Goal: Task Accomplishment & Management: Use online tool/utility

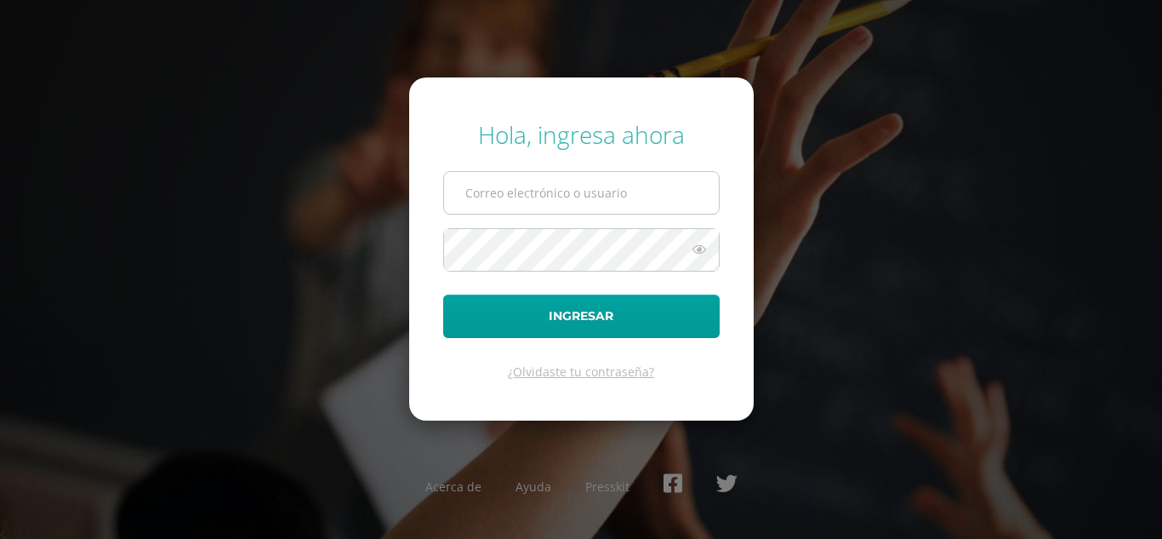
click at [539, 191] on input "text" at bounding box center [581, 193] width 275 height 42
click at [595, 213] on input "convivencia@lasallechiquimula.edu.gt" at bounding box center [581, 193] width 275 height 42
click at [525, 198] on input "convivencia@lasallechiquimula.edu.gt" at bounding box center [581, 193] width 275 height 42
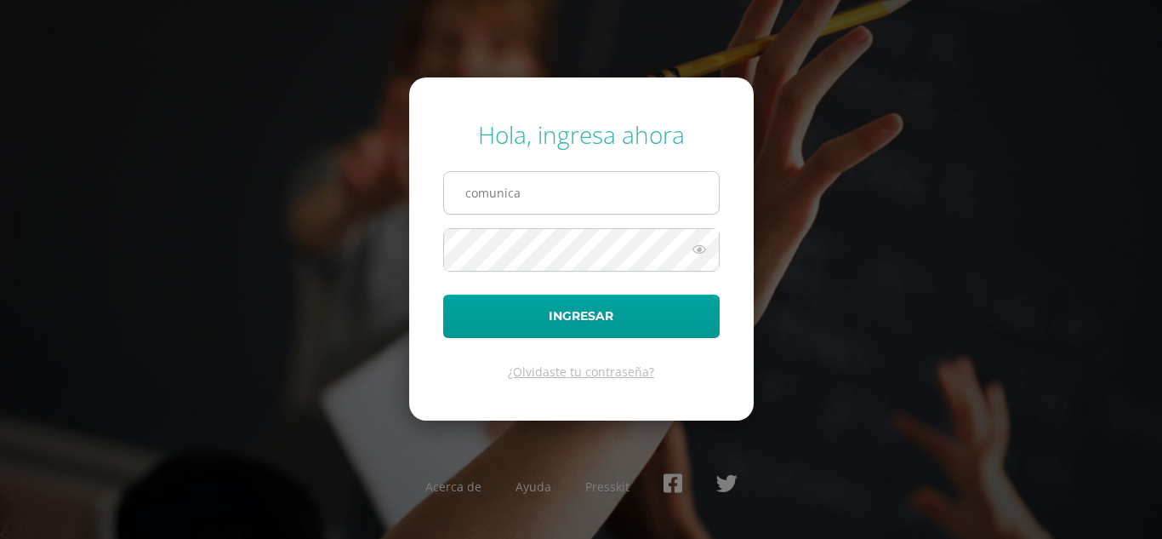
type input "comunicacion@lasallechiquimula.edu.gt"
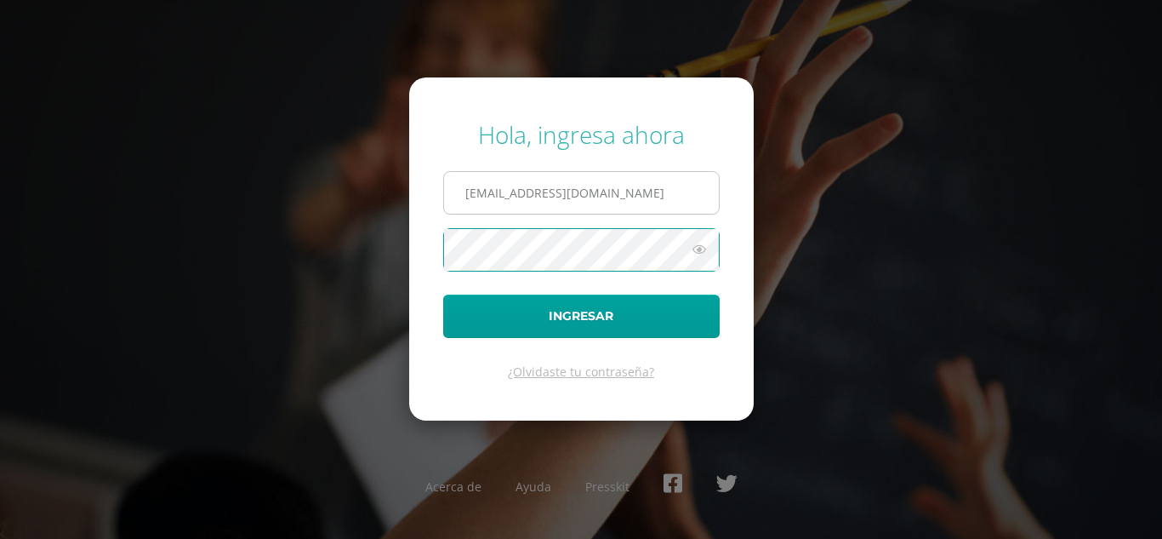
click at [443, 294] on button "Ingresar" at bounding box center [581, 315] width 277 height 43
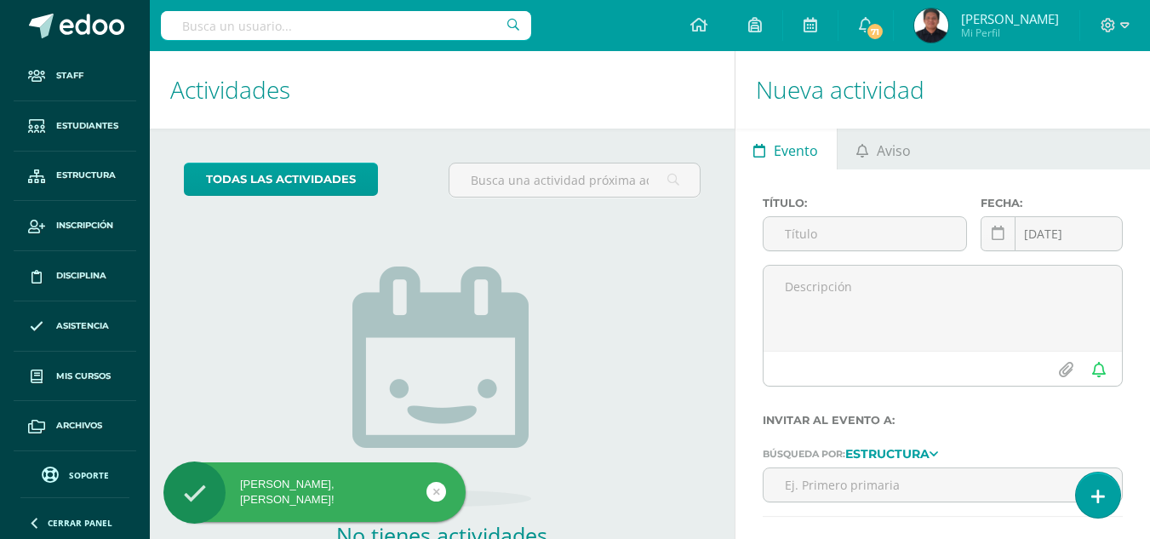
click at [406, 21] on input "text" at bounding box center [346, 25] width 370 height 29
type input "marlon"
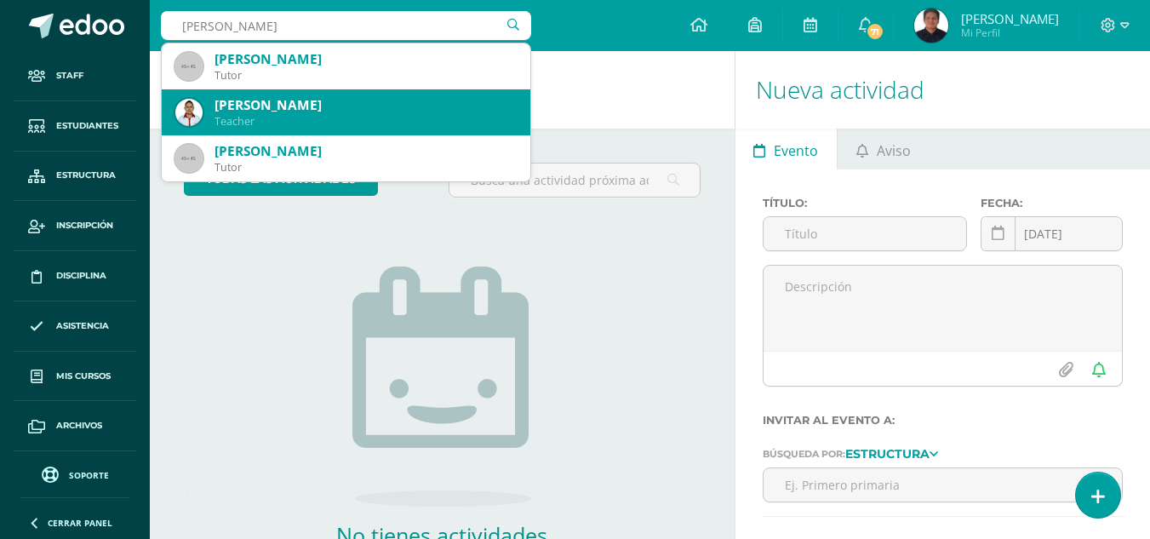
click at [311, 117] on div "Teacher" at bounding box center [365, 121] width 302 height 14
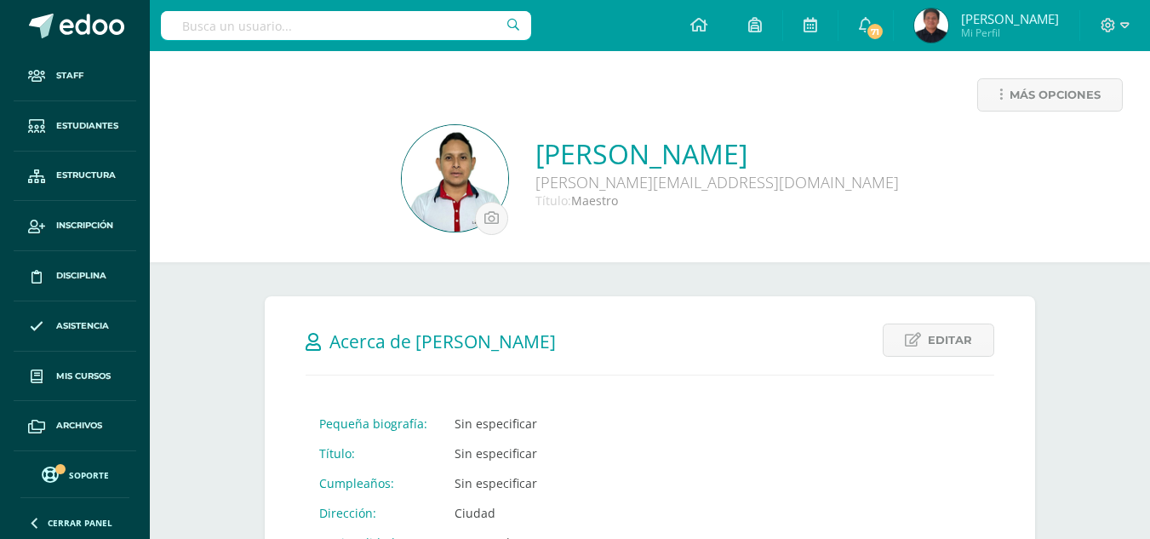
scroll to position [1108, 0]
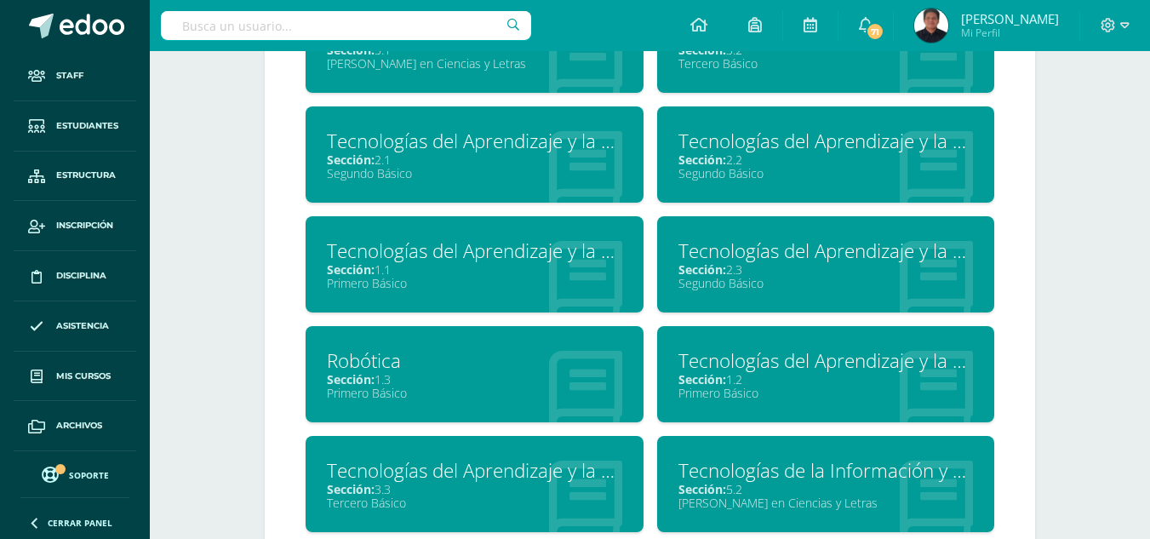
click at [494, 272] on div "Sección: 1.1" at bounding box center [474, 269] width 295 height 16
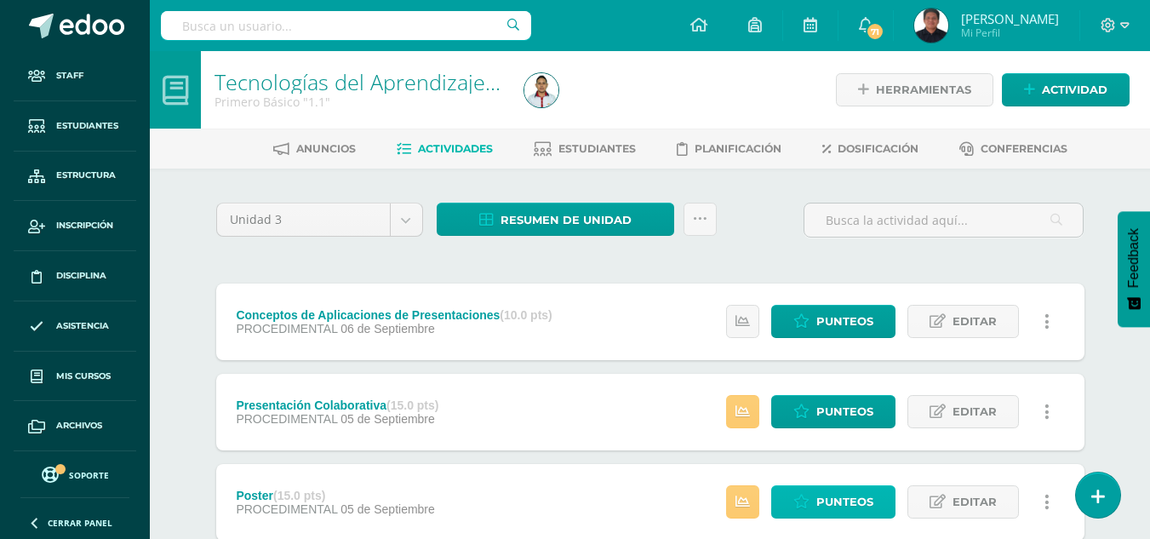
click at [807, 509] on icon at bounding box center [801, 501] width 16 height 14
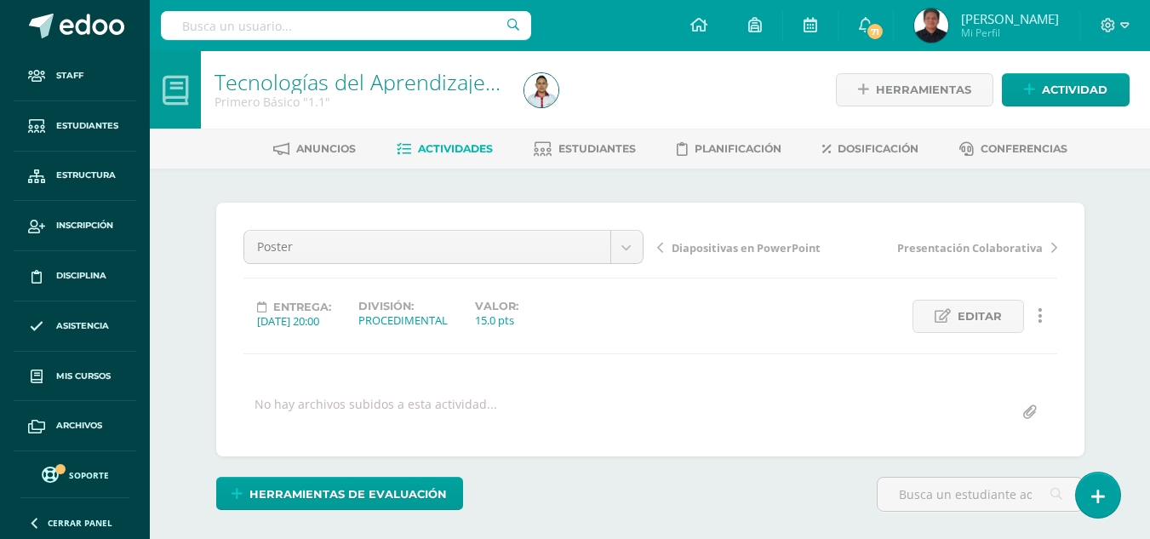
click at [401, 142] on icon at bounding box center [404, 149] width 14 height 14
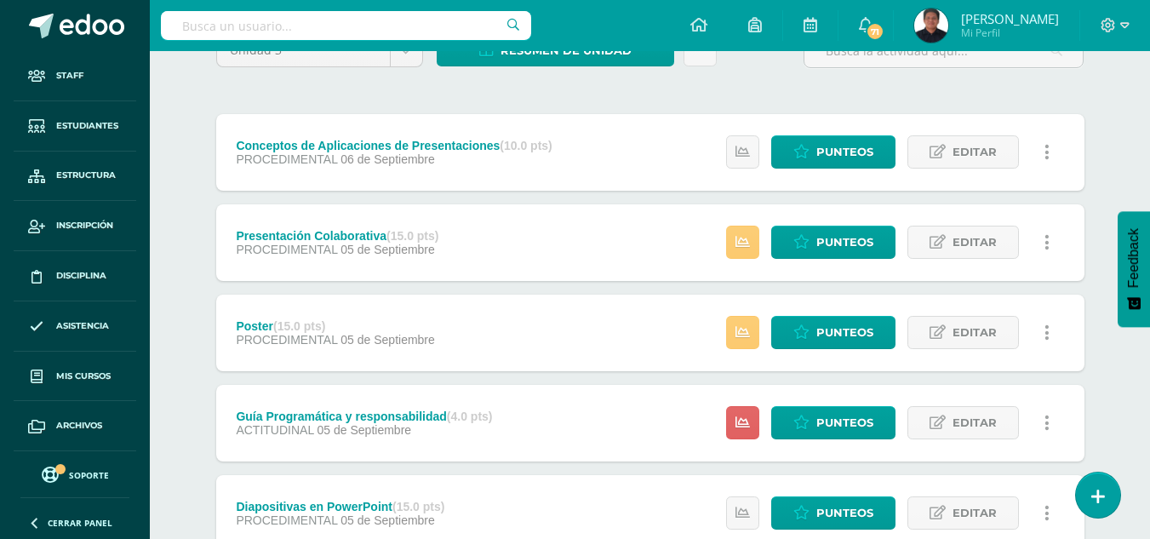
scroll to position [175, 0]
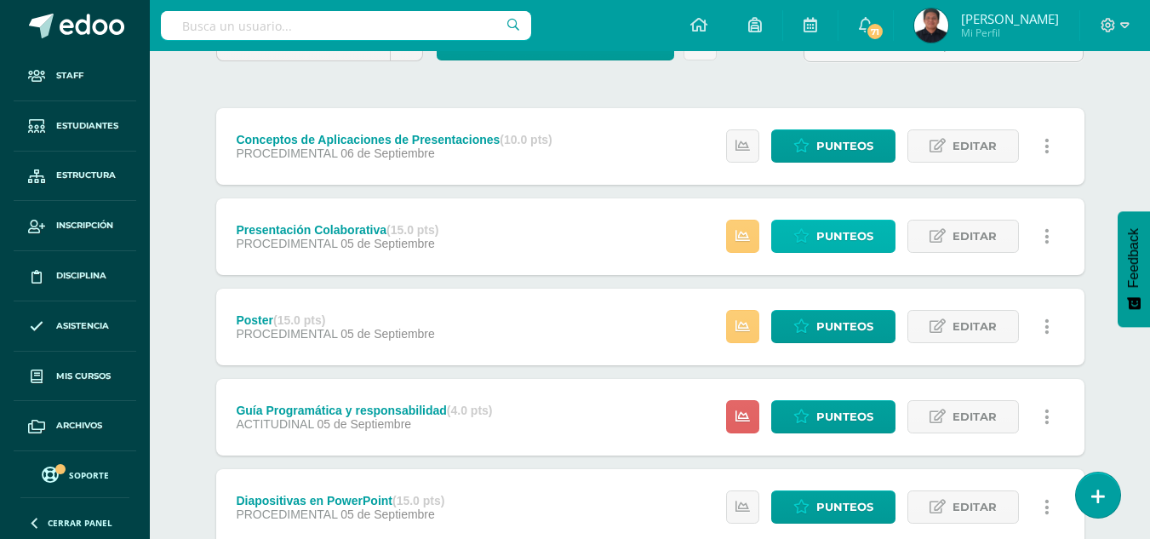
click at [815, 242] on link "Punteos" at bounding box center [833, 236] width 124 height 33
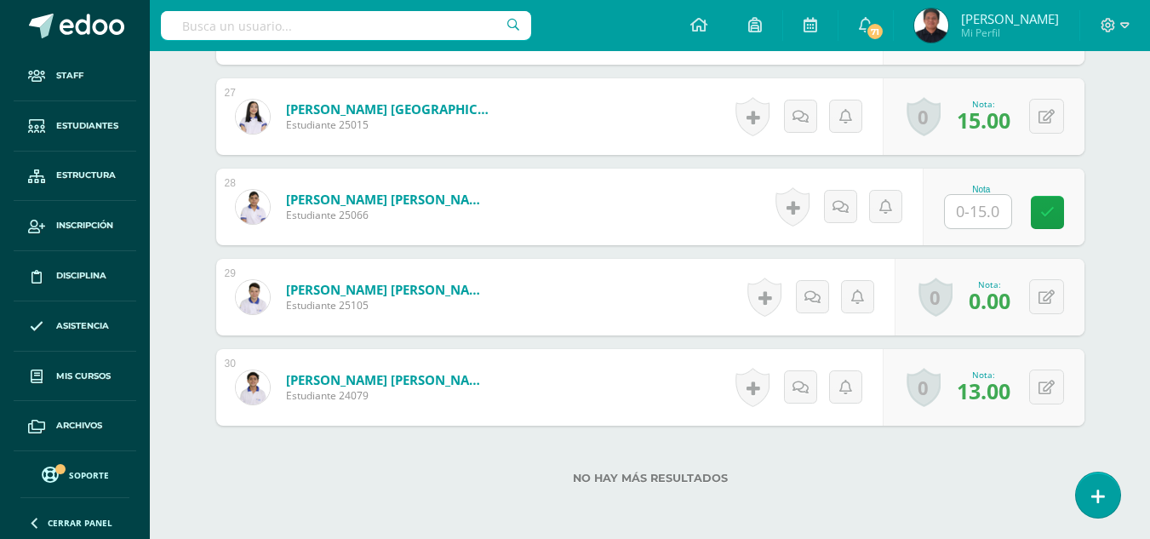
scroll to position [2864, 0]
